Goal: Use online tool/utility: Utilize a website feature to perform a specific function

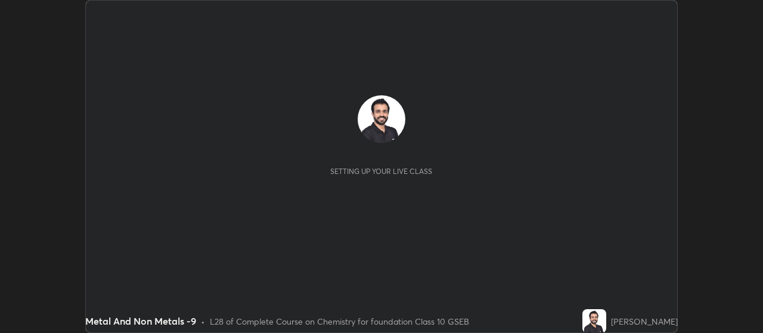
scroll to position [333, 762]
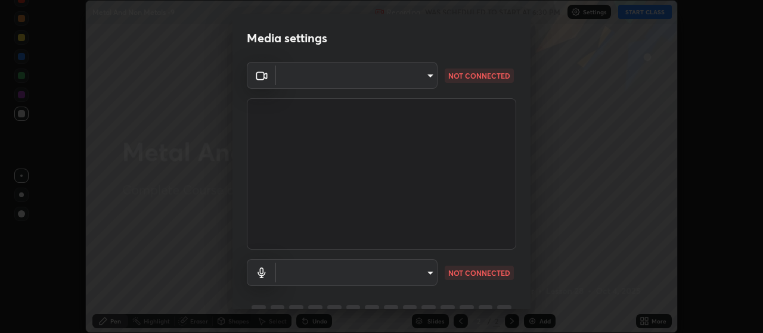
type input "093e4b3e1834545ed60239727e5d63aeb5c134efc7f76484ef683b6715c8e7b6"
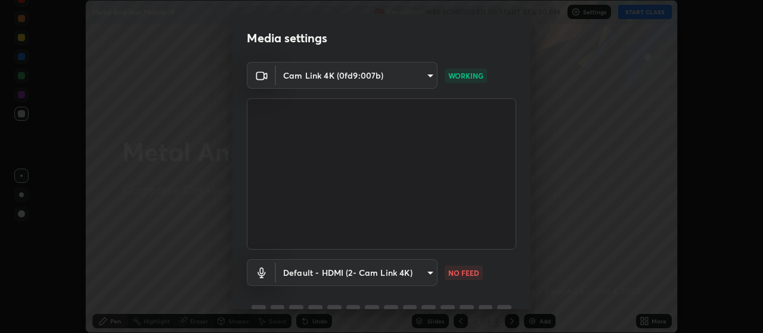
scroll to position [58, 0]
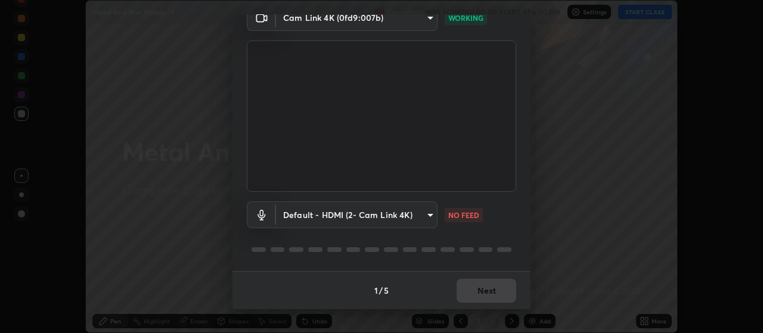
click at [385, 214] on body "Erase all Metal And Non Metals -9 Recording WAS SCHEDULED TO START AT 6:30 PM S…" at bounding box center [381, 166] width 763 height 333
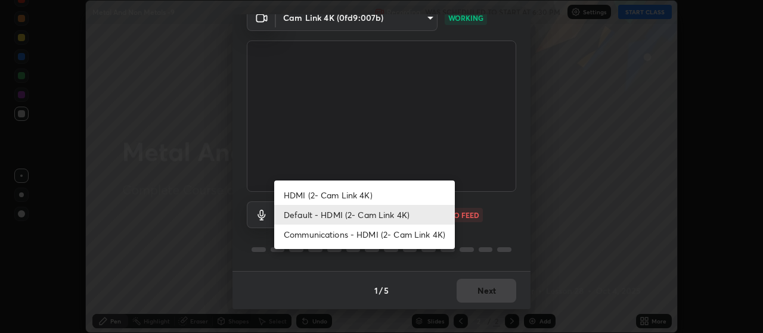
click at [378, 193] on li "HDMI (2- Cam Link 4K)" at bounding box center [364, 195] width 181 height 20
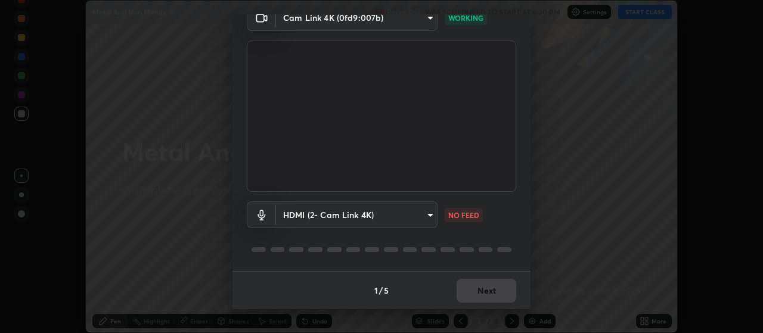
click at [408, 215] on body "Erase all Metal And Non Metals -9 Recording WAS SCHEDULED TO START AT 6:30 PM S…" at bounding box center [381, 166] width 763 height 333
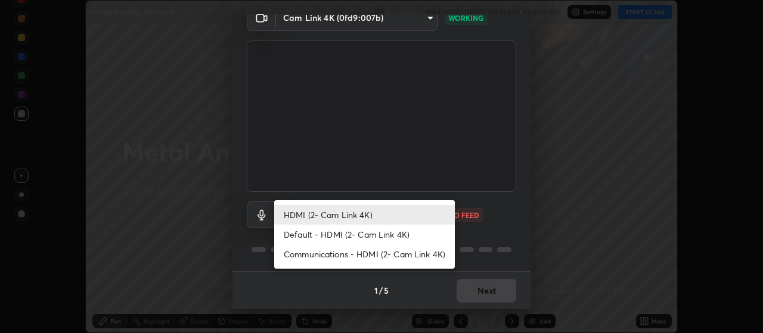
click at [420, 254] on li "Communications - HDMI (2- Cam Link 4K)" at bounding box center [364, 254] width 181 height 20
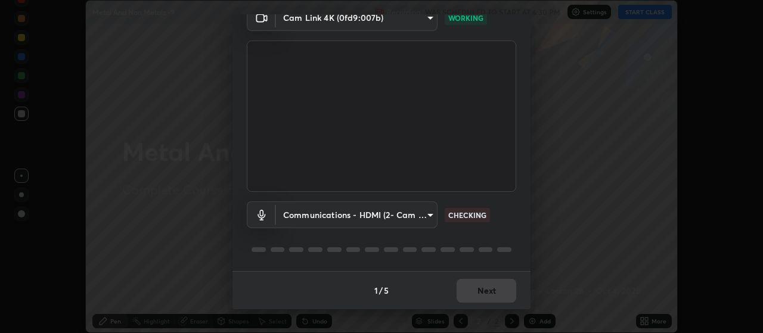
click at [489, 291] on div "1 / 5 Next" at bounding box center [381, 290] width 298 height 38
click at [490, 291] on div "1 / 5 Next" at bounding box center [381, 290] width 298 height 38
click at [425, 216] on body "Erase all Metal And Non Metals -9 Recording WAS SCHEDULED TO START AT 6:30 PM S…" at bounding box center [381, 166] width 763 height 333
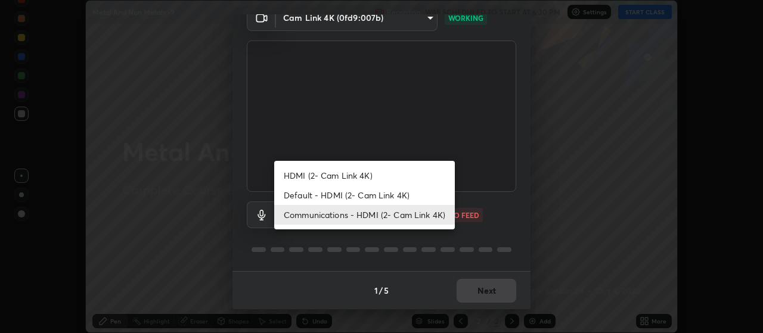
click at [423, 197] on li "Default - HDMI (2- Cam Link 4K)" at bounding box center [364, 195] width 181 height 20
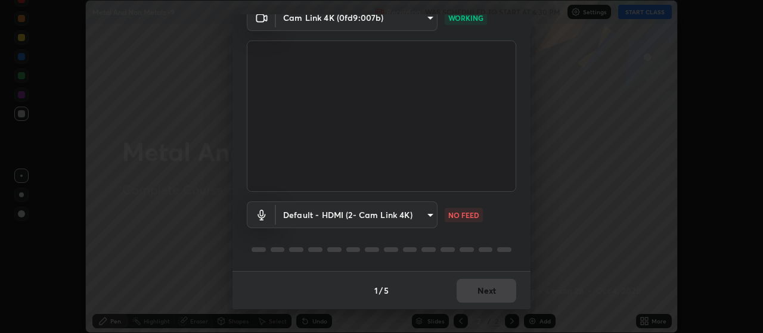
click at [426, 221] on body "Erase all Metal And Non Metals -9 Recording WAS SCHEDULED TO START AT 6:30 PM S…" at bounding box center [381, 166] width 763 height 333
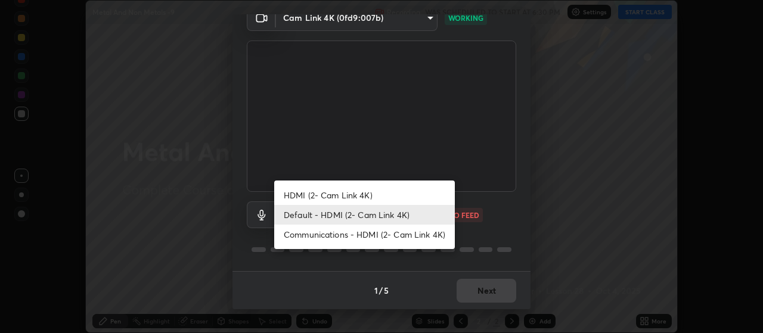
click at [426, 200] on li "HDMI (2- Cam Link 4K)" at bounding box center [364, 195] width 181 height 20
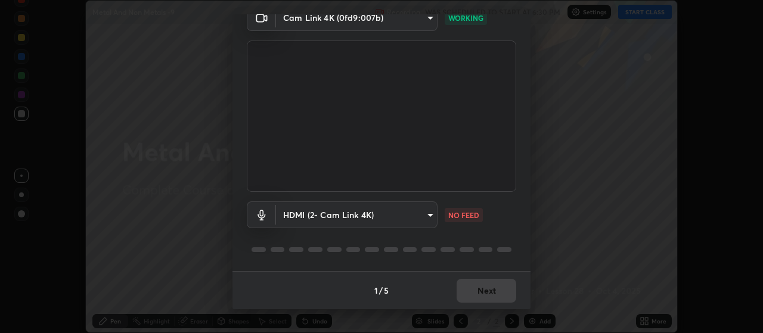
click at [427, 223] on body "Erase all Metal And Non Metals -9 Recording WAS SCHEDULED TO START AT 6:30 PM S…" at bounding box center [381, 166] width 763 height 333
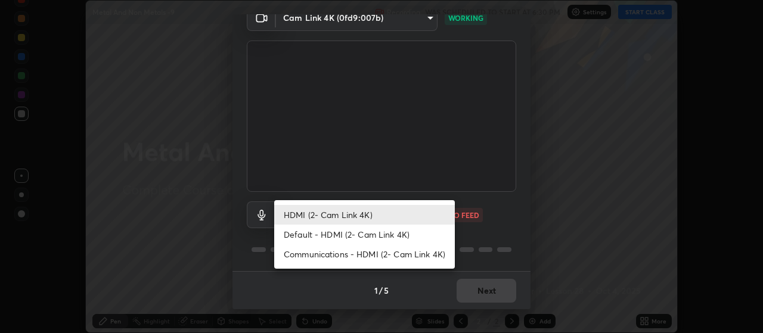
click at [434, 254] on li "Communications - HDMI (2- Cam Link 4K)" at bounding box center [364, 254] width 181 height 20
type input "communications"
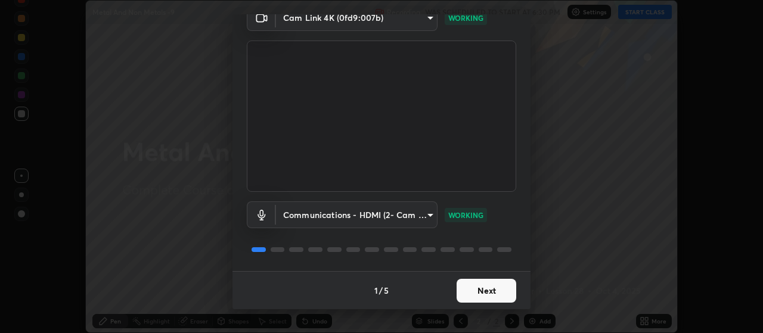
click at [484, 291] on button "Next" at bounding box center [486, 291] width 60 height 24
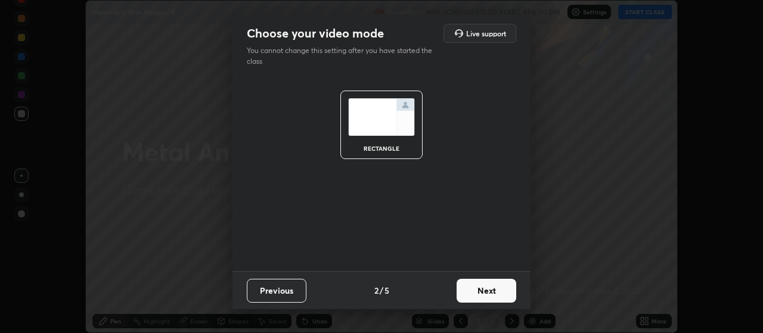
scroll to position [0, 0]
click at [492, 297] on button "Next" at bounding box center [486, 291] width 60 height 24
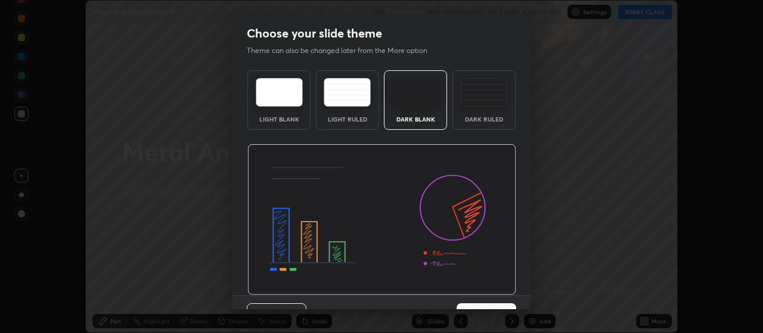
click at [498, 306] on button "Next" at bounding box center [486, 315] width 60 height 24
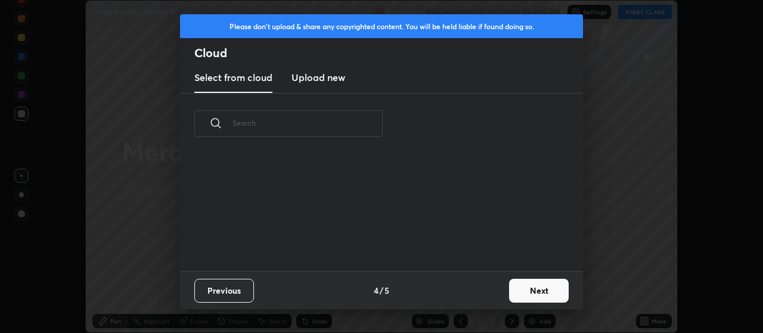
scroll to position [117, 383]
click at [525, 296] on button "Next" at bounding box center [539, 291] width 60 height 24
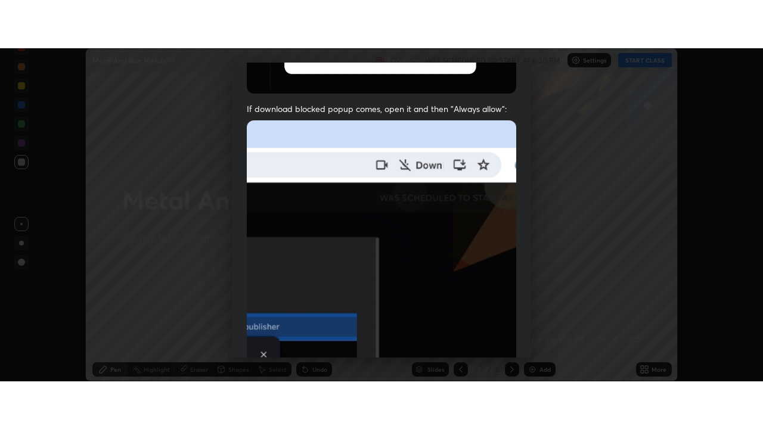
scroll to position [301, 0]
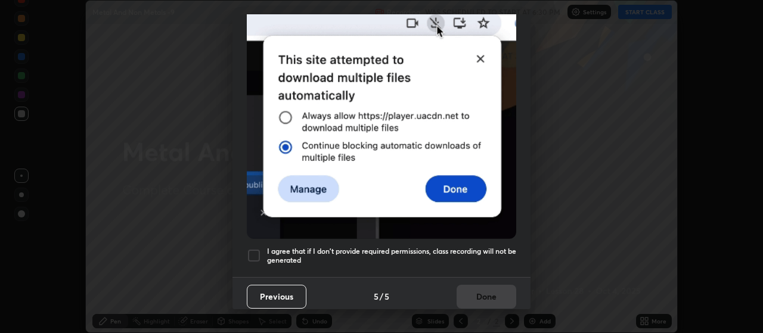
click at [499, 250] on h5 "I agree that if I don't provide required permissions, class recording will not …" at bounding box center [391, 256] width 249 height 18
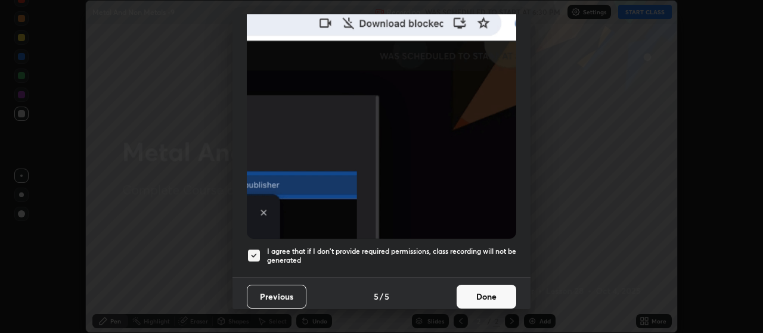
click at [504, 295] on button "Done" at bounding box center [486, 297] width 60 height 24
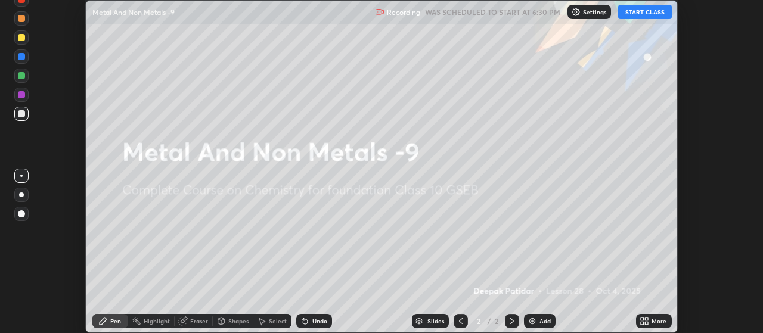
click at [629, 15] on button "START CLASS" at bounding box center [645, 12] width 54 height 14
click at [629, 14] on button "START CLASS" at bounding box center [645, 12] width 54 height 14
click at [642, 321] on icon at bounding box center [644, 321] width 10 height 10
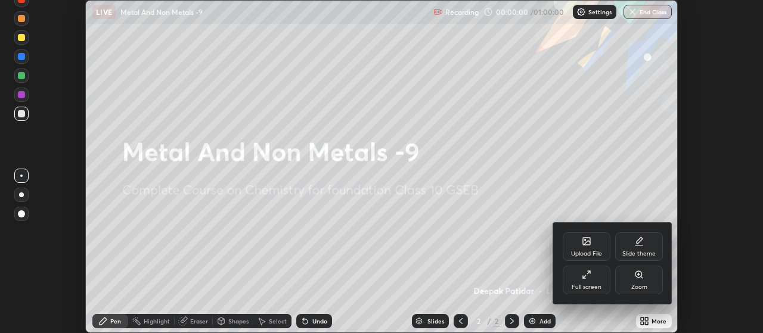
click at [584, 277] on icon at bounding box center [584, 276] width 3 height 3
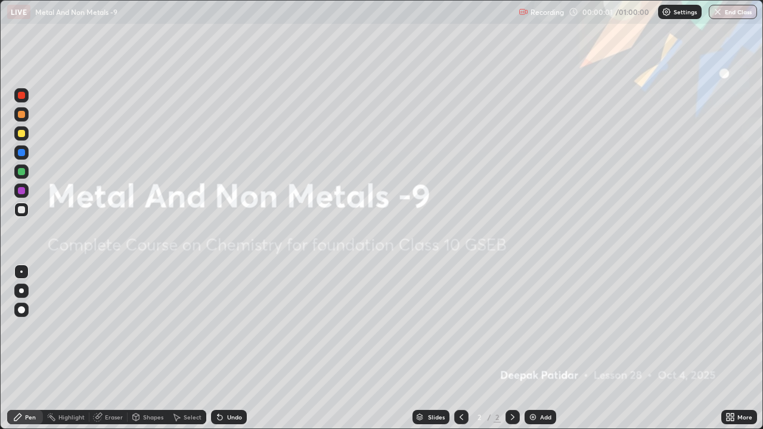
scroll to position [429, 763]
click at [540, 333] on div "Add" at bounding box center [545, 417] width 11 height 6
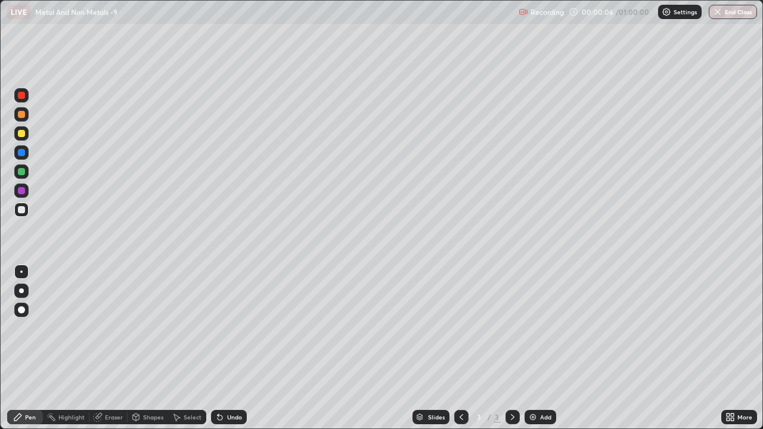
click at [21, 291] on div at bounding box center [21, 290] width 5 height 5
click at [24, 120] on div at bounding box center [21, 114] width 14 height 14
click at [22, 210] on div at bounding box center [21, 209] width 7 height 7
click at [26, 138] on div at bounding box center [21, 133] width 14 height 14
click at [546, 333] on div "Add" at bounding box center [545, 417] width 11 height 6
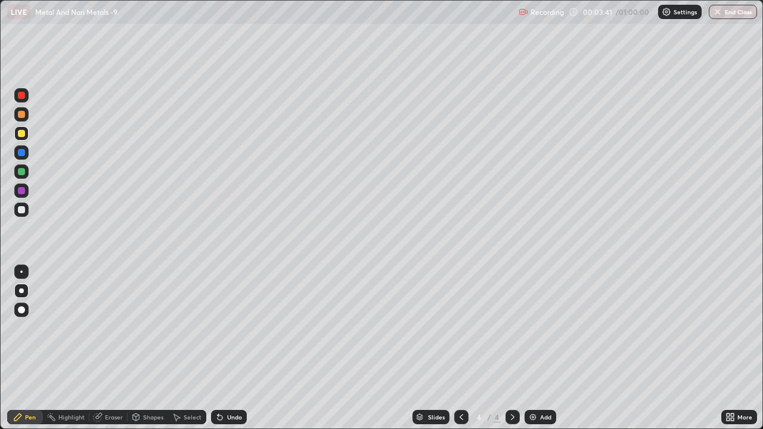
click at [17, 215] on div at bounding box center [21, 210] width 14 height 14
click at [18, 135] on div at bounding box center [21, 133] width 7 height 7
click at [544, 333] on div "Add" at bounding box center [545, 417] width 11 height 6
click at [26, 108] on div at bounding box center [21, 114] width 14 height 14
click at [20, 98] on div at bounding box center [21, 95] width 7 height 7
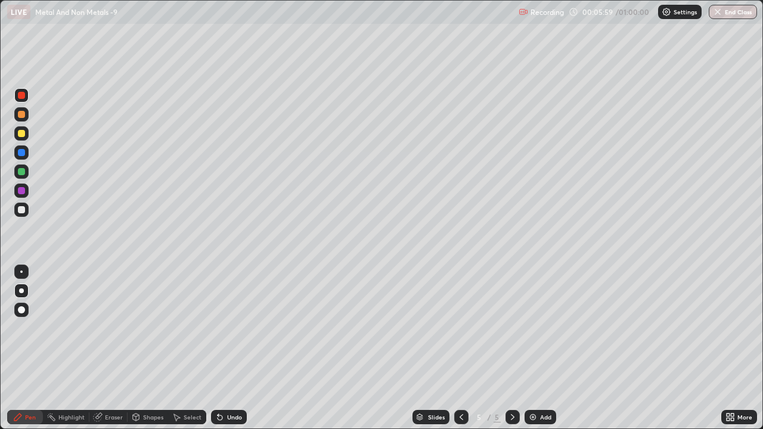
click at [24, 206] on div at bounding box center [21, 210] width 14 height 14
click at [542, 333] on div "Add" at bounding box center [545, 417] width 11 height 6
click at [23, 136] on div at bounding box center [21, 133] width 7 height 7
click at [231, 333] on div "Undo" at bounding box center [234, 417] width 15 height 6
click at [232, 333] on div "Undo" at bounding box center [229, 417] width 36 height 14
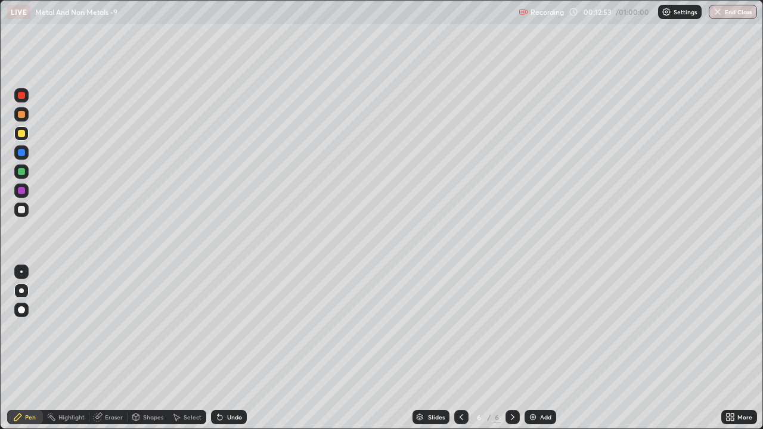
click at [232, 333] on div "Undo" at bounding box center [229, 417] width 36 height 14
click at [234, 333] on div "Undo" at bounding box center [229, 417] width 36 height 14
click at [546, 333] on div "Add" at bounding box center [545, 417] width 11 height 6
click at [459, 333] on icon at bounding box center [461, 417] width 10 height 10
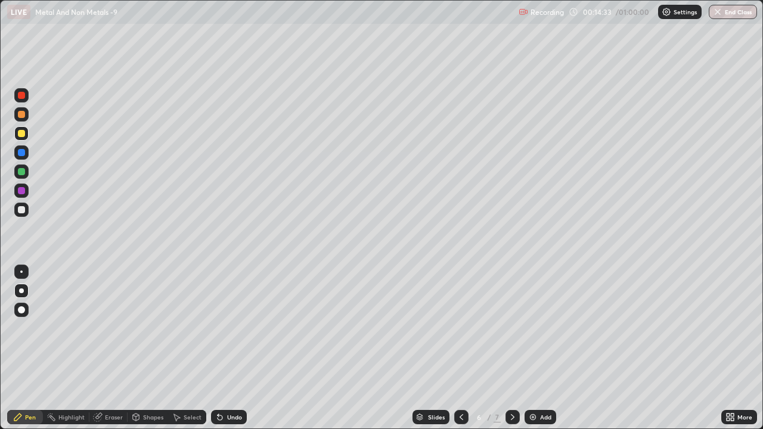
click at [514, 333] on icon at bounding box center [513, 417] width 10 height 10
click at [24, 213] on div at bounding box center [21, 210] width 14 height 14
click at [232, 333] on div "Undo" at bounding box center [234, 417] width 15 height 6
click at [547, 333] on div "Add" at bounding box center [540, 417] width 32 height 14
click at [23, 121] on div at bounding box center [21, 114] width 14 height 14
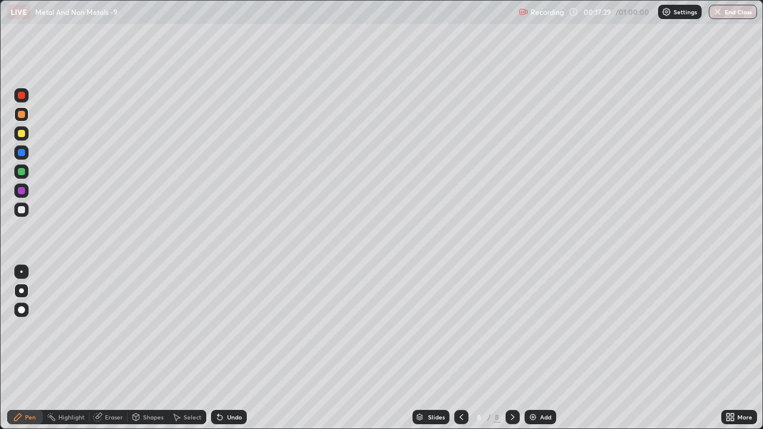
click at [22, 138] on div at bounding box center [21, 133] width 14 height 14
click at [26, 209] on div at bounding box center [21, 210] width 14 height 14
click at [20, 173] on div at bounding box center [21, 171] width 7 height 7
click at [24, 215] on div at bounding box center [21, 210] width 14 height 14
click at [229, 333] on div "Undo" at bounding box center [229, 417] width 36 height 14
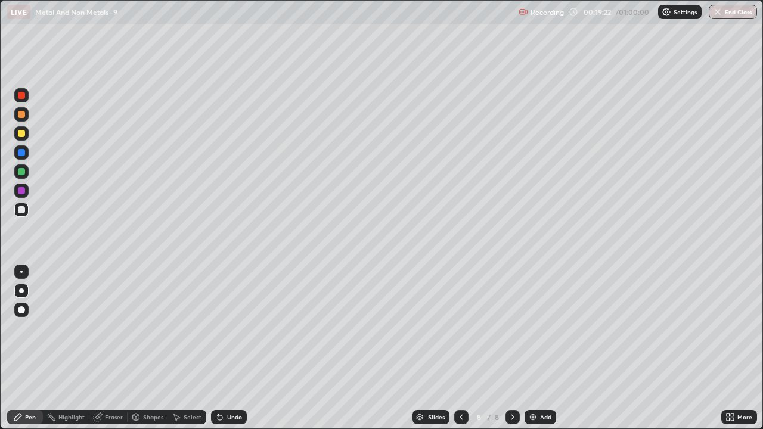
click at [232, 333] on div "Undo" at bounding box center [229, 417] width 36 height 14
click at [233, 333] on div "Undo" at bounding box center [229, 417] width 36 height 14
click at [234, 333] on div "Undo" at bounding box center [226, 417] width 41 height 24
click at [237, 333] on div "Undo" at bounding box center [226, 417] width 41 height 24
click at [240, 333] on div "Undo" at bounding box center [226, 417] width 41 height 24
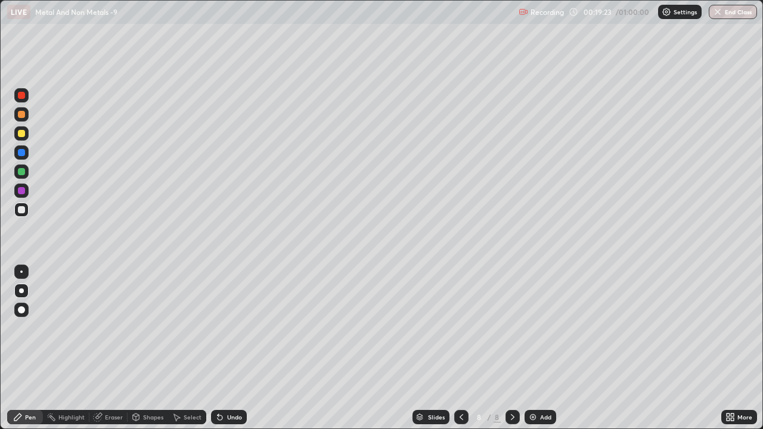
click at [239, 333] on div "Undo" at bounding box center [226, 417] width 41 height 24
click at [235, 333] on div "Undo" at bounding box center [229, 417] width 36 height 14
click at [237, 333] on div "Undo" at bounding box center [229, 417] width 36 height 14
click at [241, 333] on div "Undo" at bounding box center [229, 417] width 36 height 14
click at [240, 333] on div "Undo" at bounding box center [226, 417] width 41 height 24
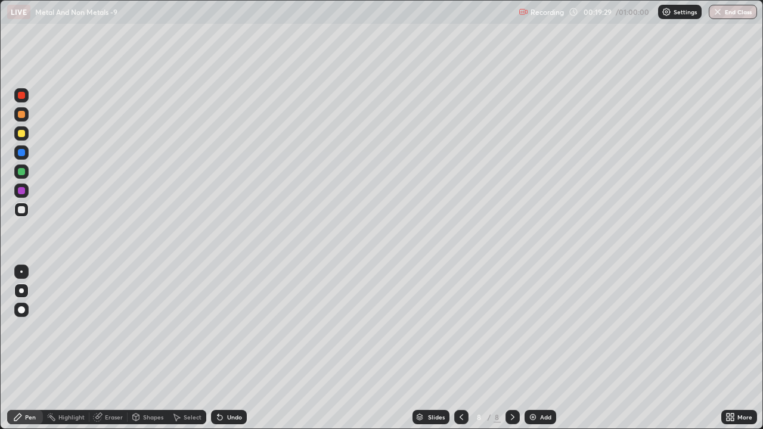
click at [240, 333] on div "Undo" at bounding box center [226, 417] width 41 height 24
click at [23, 116] on div at bounding box center [21, 114] width 7 height 7
click at [232, 333] on div "Undo" at bounding box center [229, 417] width 36 height 14
click at [235, 333] on div "Undo" at bounding box center [226, 417] width 41 height 24
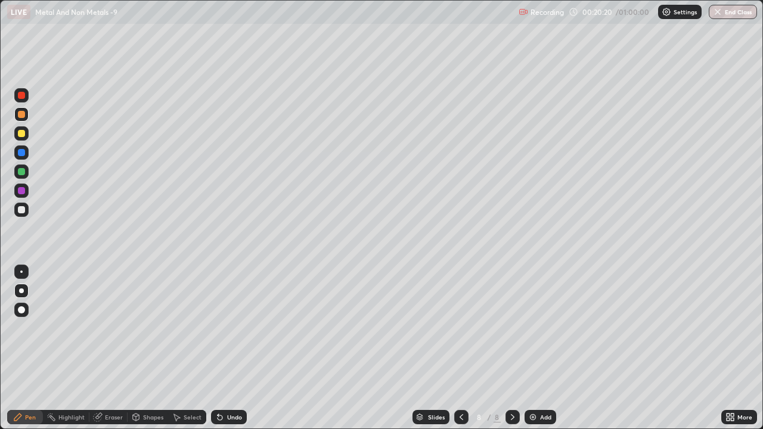
click at [546, 333] on div "Add" at bounding box center [545, 417] width 11 height 6
click at [27, 216] on div at bounding box center [21, 209] width 14 height 19
click at [21, 96] on div at bounding box center [21, 95] width 7 height 7
click at [24, 139] on div at bounding box center [21, 133] width 14 height 14
click at [460, 333] on icon at bounding box center [461, 417] width 4 height 6
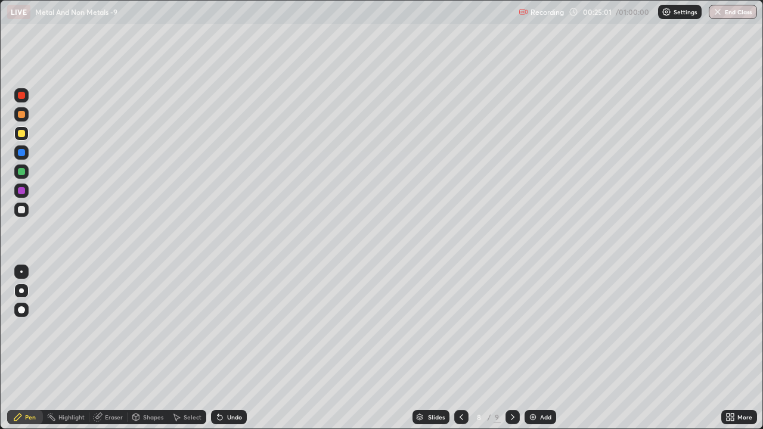
click at [460, 333] on icon at bounding box center [461, 417] width 10 height 10
click at [510, 333] on div at bounding box center [512, 417] width 14 height 24
click at [21, 97] on div at bounding box center [21, 95] width 7 height 7
click at [24, 210] on div at bounding box center [21, 209] width 7 height 7
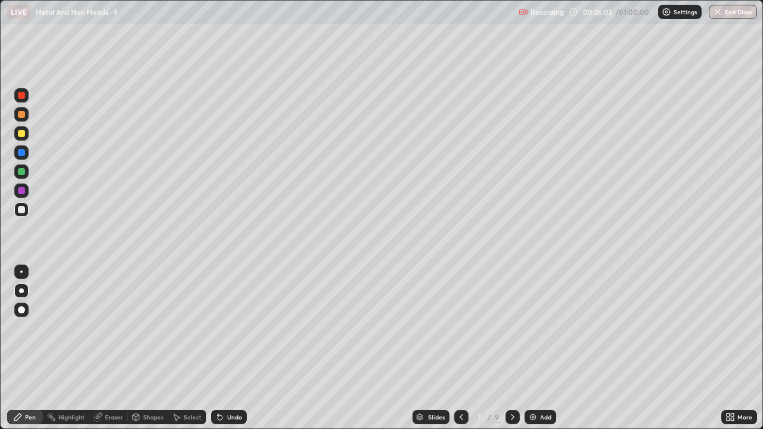
click at [21, 96] on div at bounding box center [21, 95] width 7 height 7
click at [21, 212] on div at bounding box center [21, 209] width 7 height 7
click at [22, 133] on div at bounding box center [21, 133] width 7 height 7
click at [511, 333] on icon at bounding box center [513, 417] width 4 height 6
click at [461, 333] on icon at bounding box center [461, 417] width 10 height 10
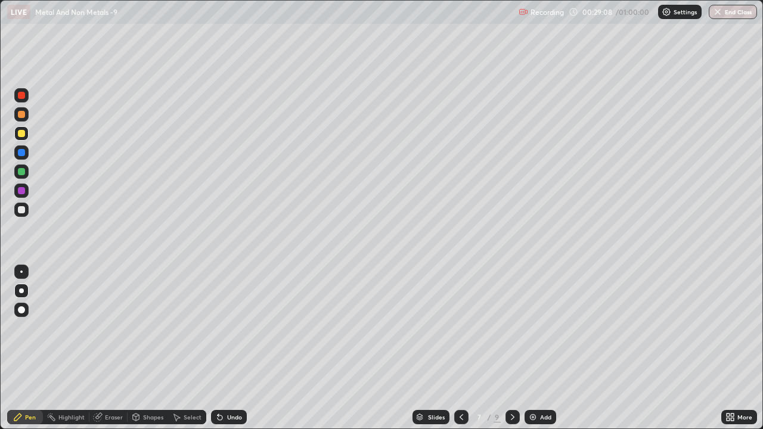
click at [511, 333] on icon at bounding box center [513, 417] width 4 height 6
click at [513, 333] on icon at bounding box center [513, 417] width 10 height 10
click at [237, 333] on div "Undo" at bounding box center [234, 417] width 15 height 6
click at [513, 333] on div at bounding box center [512, 417] width 14 height 24
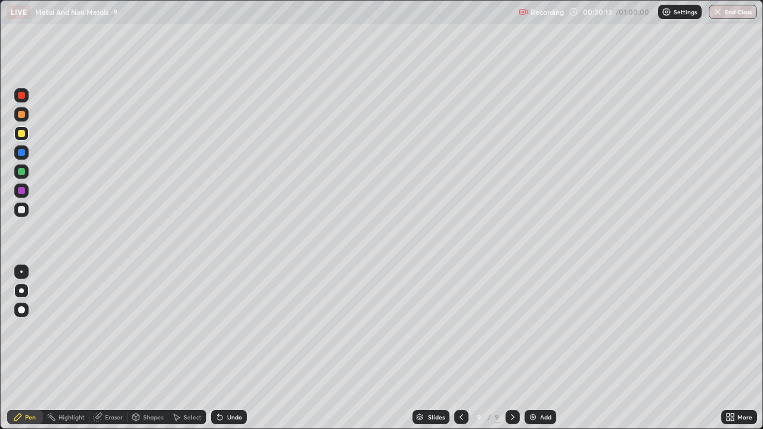
click at [542, 333] on div "Add" at bounding box center [540, 417] width 32 height 14
click at [25, 216] on div at bounding box center [21, 210] width 14 height 14
click at [26, 117] on div at bounding box center [21, 114] width 14 height 14
click at [227, 333] on div "Undo" at bounding box center [234, 417] width 15 height 6
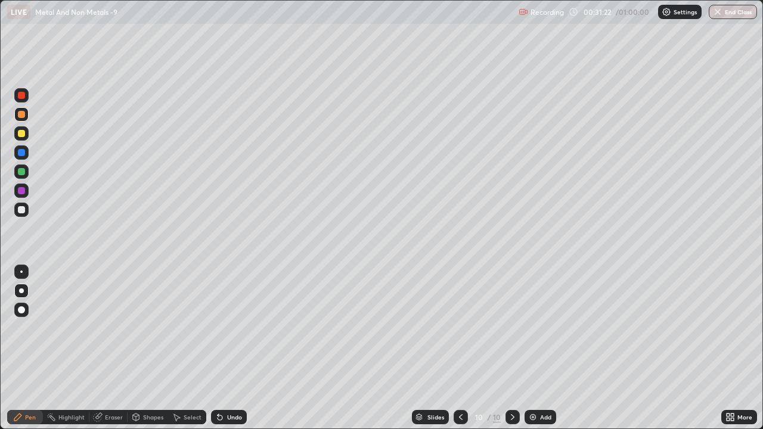
click at [229, 333] on div "Undo" at bounding box center [229, 417] width 36 height 14
click at [232, 333] on div "Undo" at bounding box center [234, 417] width 15 height 6
click at [231, 333] on div "Undo" at bounding box center [234, 417] width 15 height 6
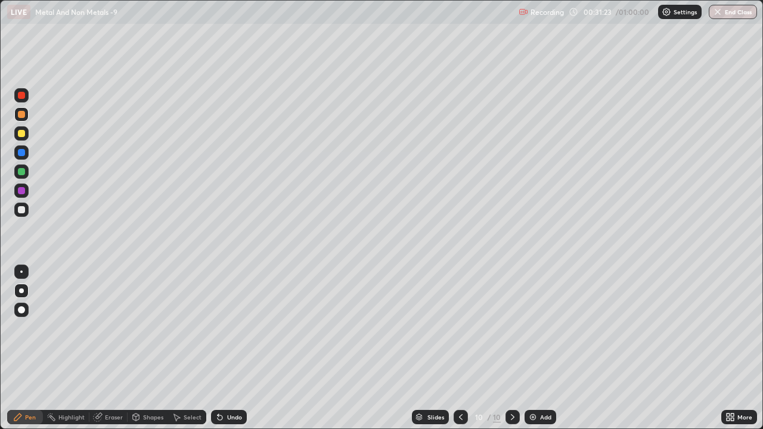
click at [231, 333] on div "Undo" at bounding box center [234, 417] width 15 height 6
click at [24, 173] on div at bounding box center [21, 171] width 7 height 7
click at [20, 212] on div at bounding box center [21, 209] width 7 height 7
click at [20, 113] on div at bounding box center [21, 114] width 7 height 7
click at [21, 209] on div at bounding box center [21, 209] width 7 height 7
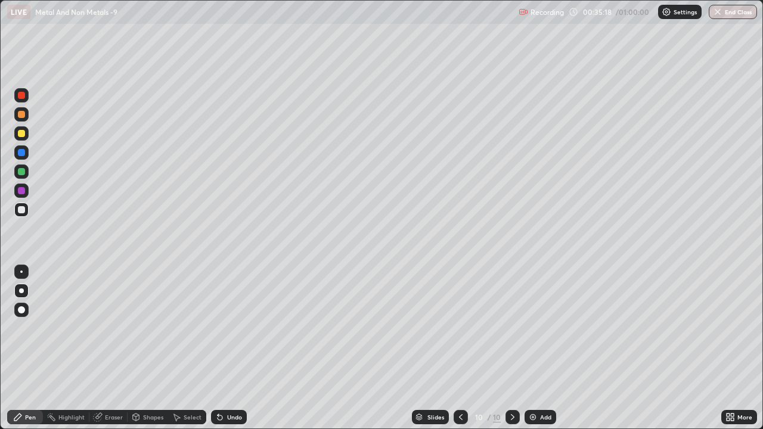
click at [237, 333] on div "Undo" at bounding box center [234, 417] width 15 height 6
click at [235, 333] on div "Undo" at bounding box center [229, 417] width 36 height 14
click at [231, 333] on div "Undo" at bounding box center [229, 417] width 36 height 14
click at [232, 333] on div "Undo" at bounding box center [234, 417] width 15 height 6
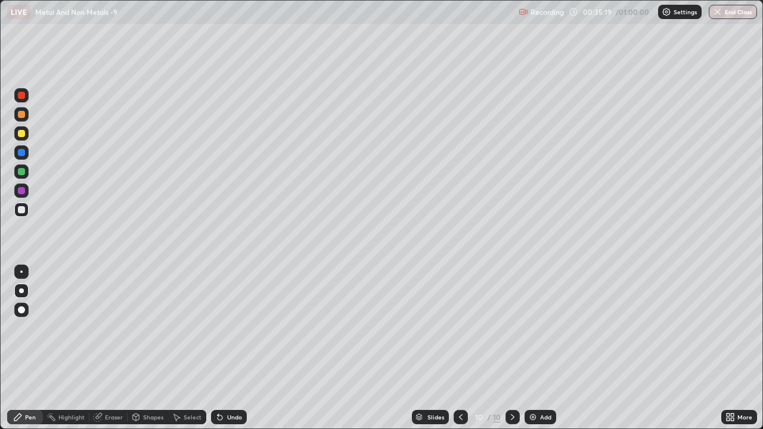
click at [232, 333] on div "Undo" at bounding box center [234, 417] width 15 height 6
click at [218, 333] on icon at bounding box center [220, 417] width 5 height 5
click at [218, 333] on icon at bounding box center [218, 414] width 1 height 1
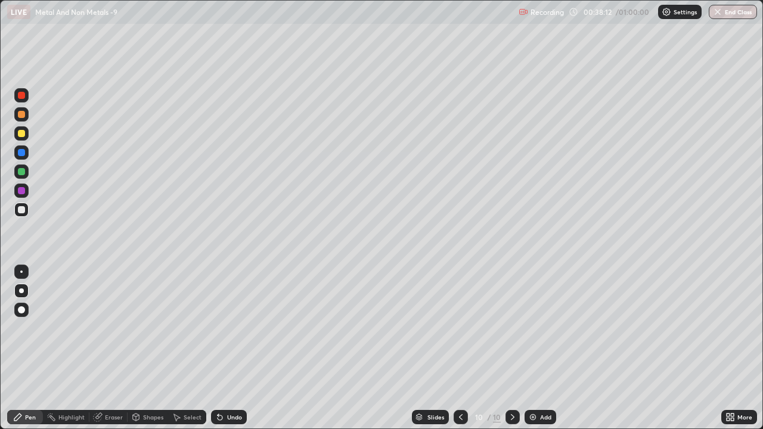
click at [218, 333] on icon at bounding box center [218, 414] width 1 height 1
click at [223, 333] on div "Undo" at bounding box center [229, 417] width 36 height 14
click at [222, 333] on icon at bounding box center [220, 417] width 10 height 10
click at [221, 333] on icon at bounding box center [220, 417] width 10 height 10
click at [537, 333] on div "Add" at bounding box center [540, 417] width 32 height 14
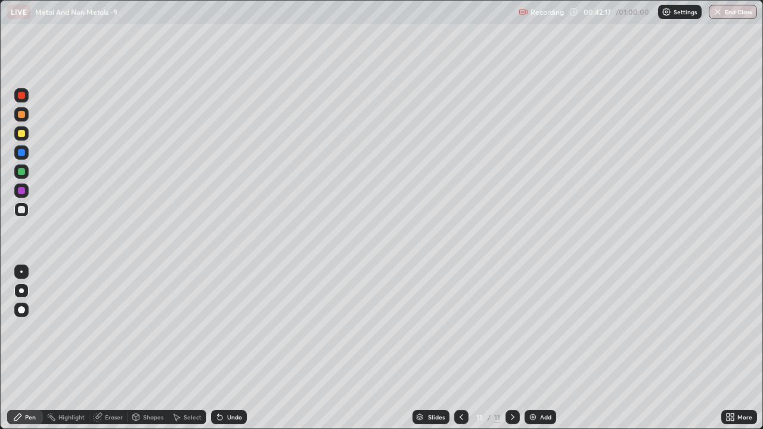
click at [21, 114] on div at bounding box center [21, 114] width 7 height 7
click at [28, 207] on div at bounding box center [21, 210] width 14 height 14
click at [23, 114] on div at bounding box center [21, 114] width 7 height 7
click at [23, 138] on div at bounding box center [21, 133] width 14 height 14
click at [24, 210] on div at bounding box center [21, 209] width 7 height 7
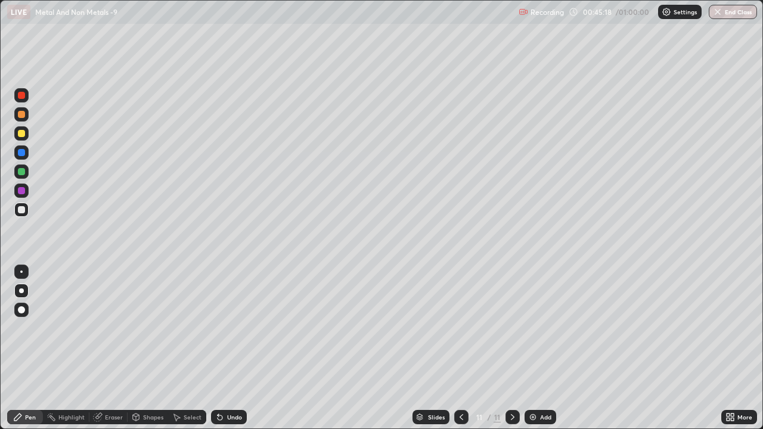
click at [530, 333] on img at bounding box center [533, 417] width 10 height 10
click at [23, 177] on div at bounding box center [21, 171] width 14 height 14
click at [23, 112] on div at bounding box center [21, 114] width 7 height 7
click at [459, 333] on div at bounding box center [461, 417] width 14 height 14
click at [227, 333] on div "Undo" at bounding box center [234, 417] width 15 height 6
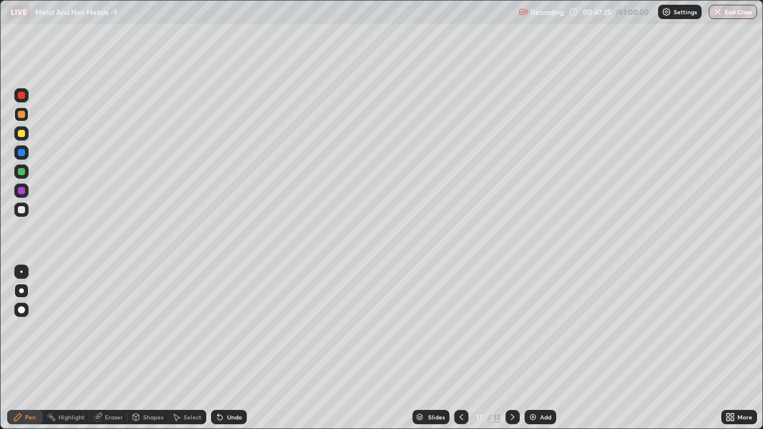
click at [228, 333] on div "Undo" at bounding box center [229, 417] width 36 height 14
click at [227, 333] on div "Undo" at bounding box center [234, 417] width 15 height 6
click at [232, 333] on div "Undo" at bounding box center [234, 417] width 15 height 6
click at [232, 333] on div "Undo" at bounding box center [229, 417] width 36 height 14
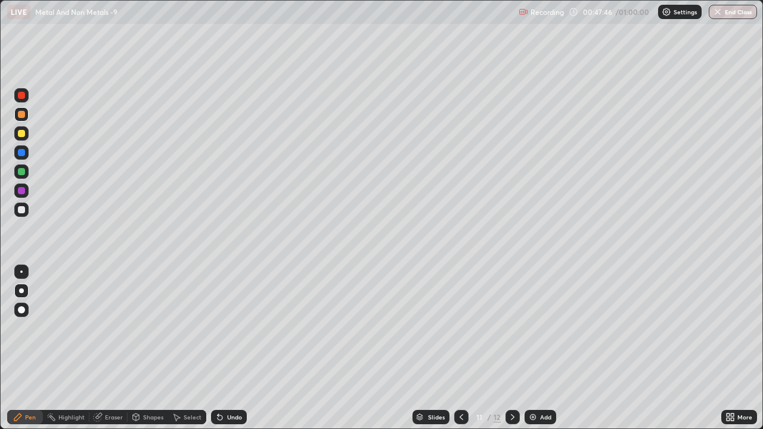
click at [236, 333] on div "Undo" at bounding box center [234, 417] width 15 height 6
click at [233, 333] on div "Undo" at bounding box center [229, 417] width 36 height 14
click at [237, 333] on div "Undo" at bounding box center [229, 417] width 36 height 14
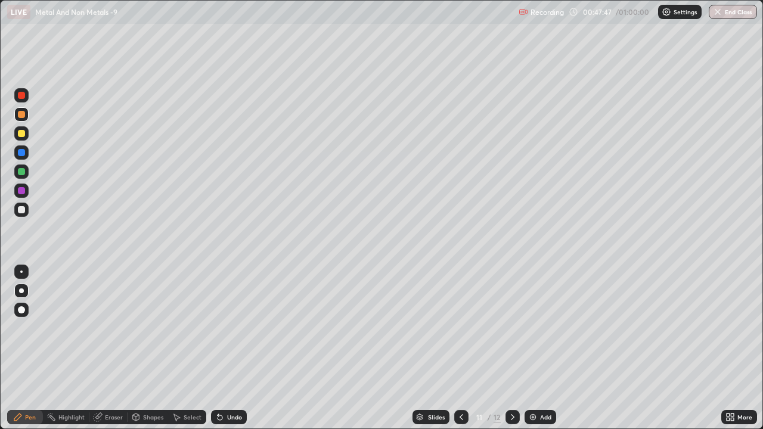
click at [231, 333] on div "Undo" at bounding box center [229, 417] width 36 height 14
click at [230, 333] on div "Undo" at bounding box center [229, 417] width 36 height 14
click at [231, 333] on div "Undo" at bounding box center [229, 417] width 36 height 14
click at [229, 333] on div "Undo" at bounding box center [229, 417] width 36 height 14
click at [226, 333] on div "Undo" at bounding box center [229, 417] width 36 height 14
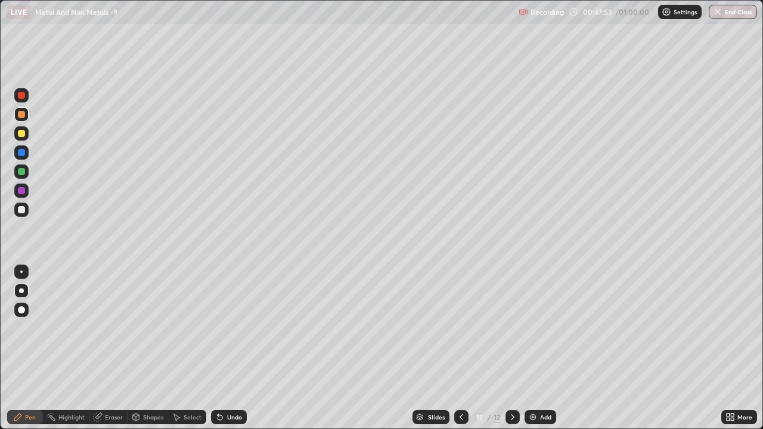
click at [511, 333] on icon at bounding box center [513, 417] width 10 height 10
click at [541, 333] on div "Add" at bounding box center [540, 417] width 32 height 14
click at [28, 215] on div at bounding box center [21, 209] width 14 height 19
click at [21, 134] on div at bounding box center [21, 133] width 7 height 7
click at [26, 210] on div at bounding box center [21, 210] width 14 height 14
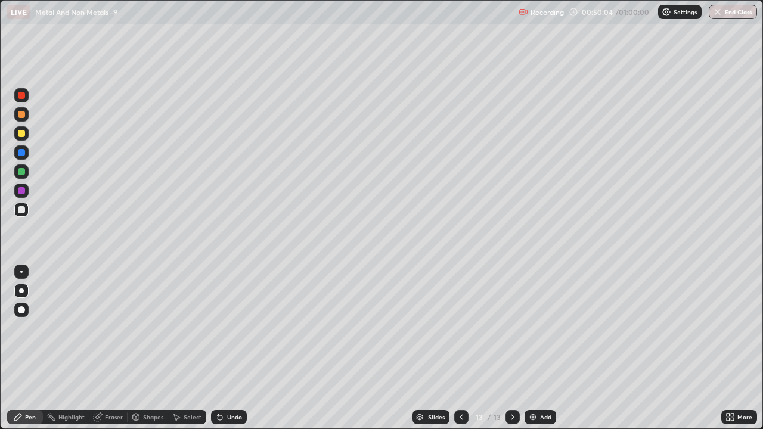
click at [545, 333] on div "Add" at bounding box center [545, 417] width 11 height 6
click at [27, 120] on div at bounding box center [21, 114] width 14 height 19
click at [526, 333] on div "Add" at bounding box center [540, 417] width 32 height 14
click at [528, 333] on img at bounding box center [533, 417] width 10 height 10
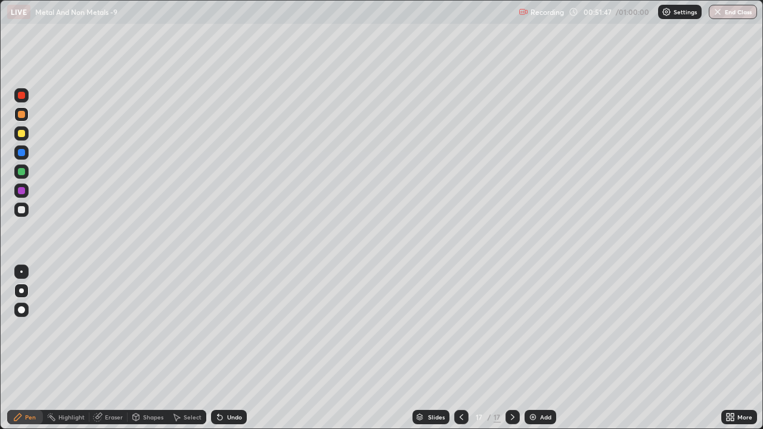
click at [24, 136] on div at bounding box center [21, 133] width 14 height 14
click at [232, 333] on div "Undo" at bounding box center [234, 417] width 15 height 6
